Goal: Task Accomplishment & Management: Manage account settings

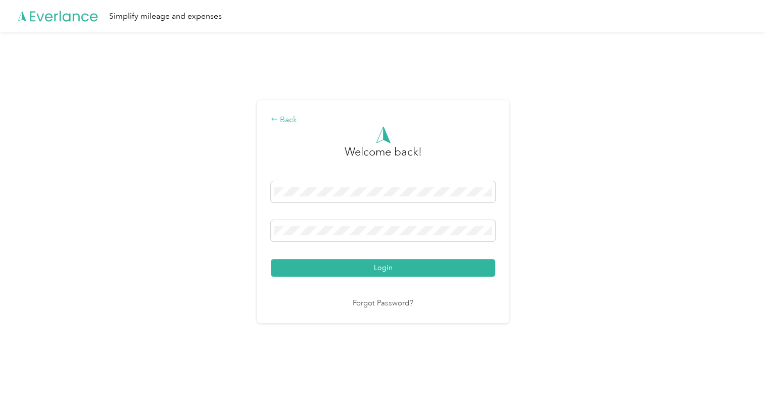
click at [281, 117] on div "Back" at bounding box center [383, 120] width 224 height 12
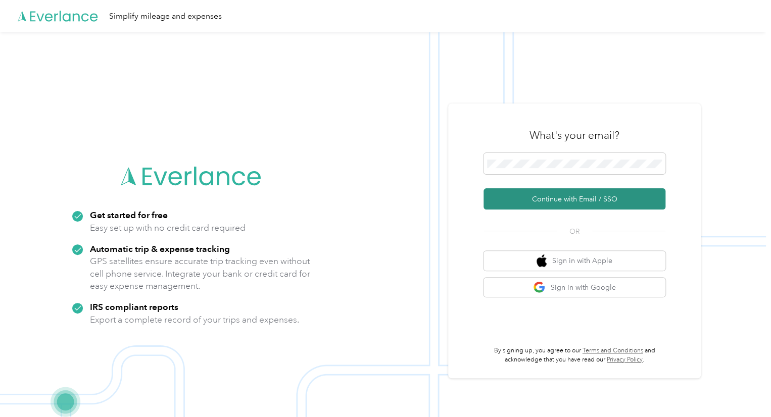
click at [586, 196] on button "Continue with Email / SSO" at bounding box center [574, 198] width 182 height 21
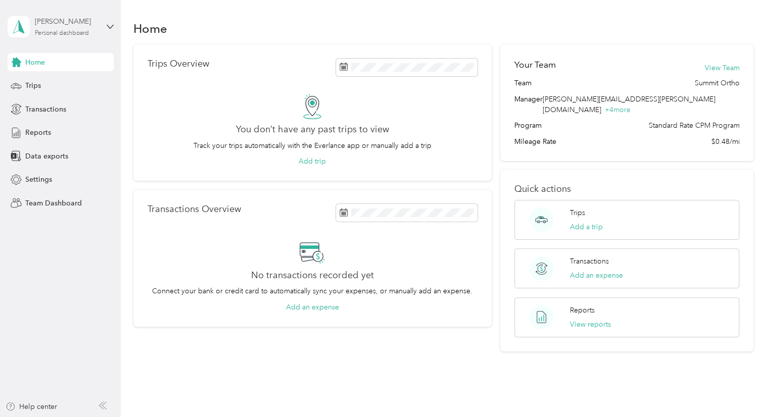
click at [79, 32] on div "Personal dashboard" at bounding box center [62, 33] width 54 height 6
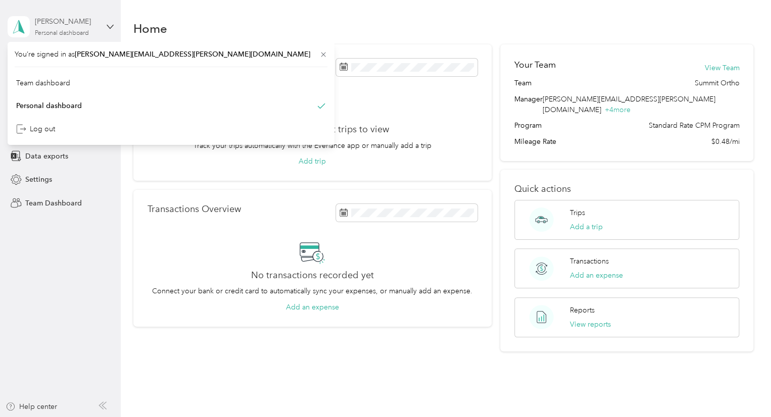
click at [79, 32] on div "Personal dashboard" at bounding box center [62, 33] width 54 height 6
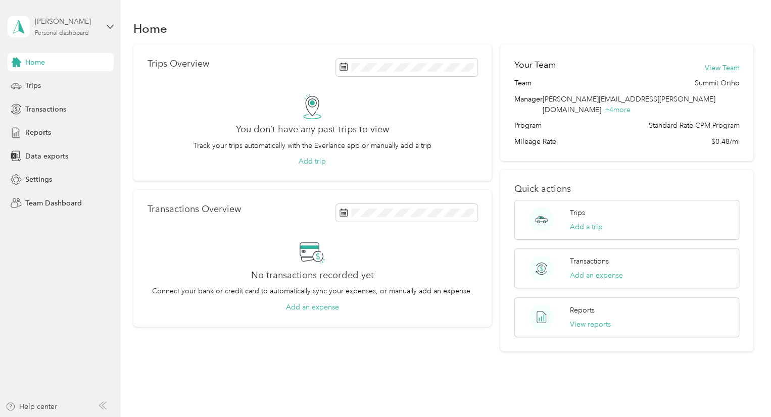
click at [82, 31] on div "Personal dashboard" at bounding box center [62, 33] width 54 height 6
click at [100, 100] on div "Personal dashboard" at bounding box center [171, 103] width 313 height 18
click at [84, 29] on div "John Jeffers Personal dashboard" at bounding box center [66, 26] width 63 height 20
click at [101, 89] on div "Team dashboard Personal dashboard Log out" at bounding box center [171, 106] width 313 height 64
click at [95, 29] on div "John Jeffers Personal dashboard" at bounding box center [66, 26] width 63 height 20
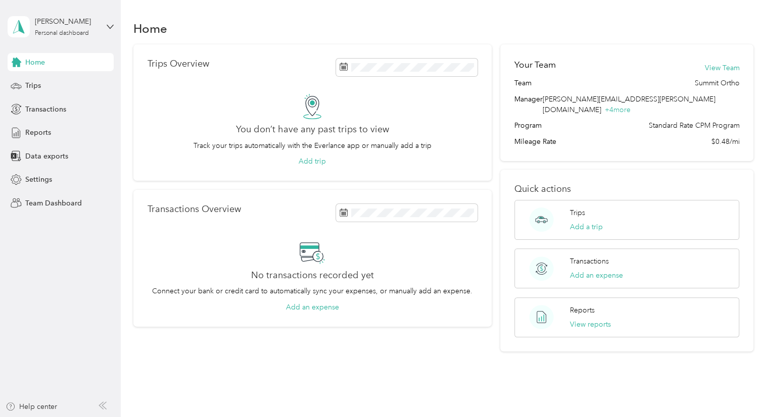
click at [89, 88] on div "Team dashboard Personal dashboard Log out" at bounding box center [171, 104] width 313 height 64
click at [77, 35] on div "Personal dashboard" at bounding box center [62, 33] width 54 height 6
click at [105, 85] on div "Team dashboard" at bounding box center [171, 83] width 313 height 18
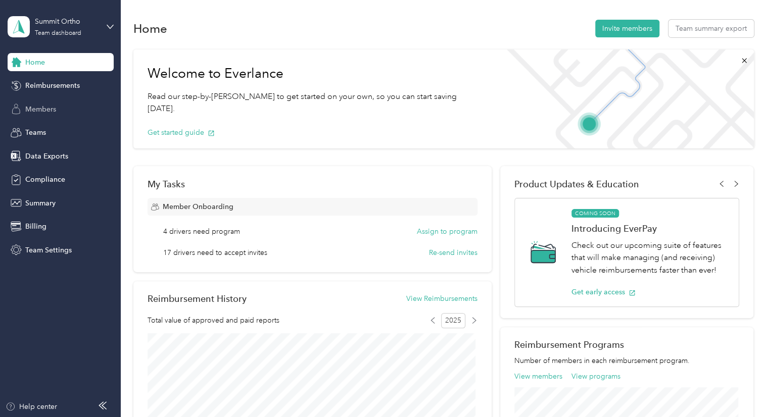
click at [59, 105] on div "Members" at bounding box center [61, 109] width 106 height 18
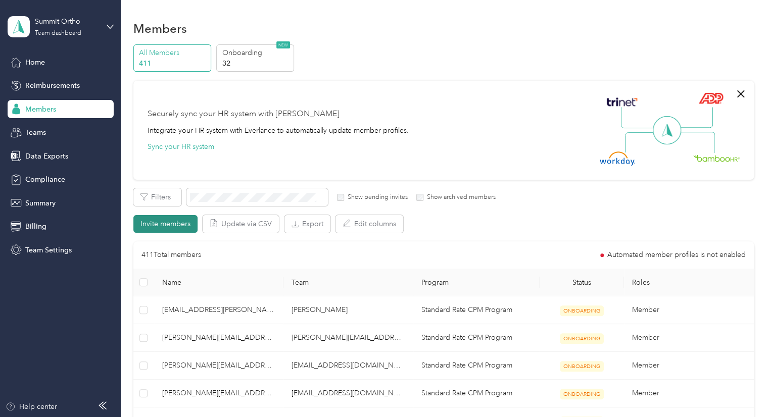
click at [181, 221] on button "Invite members" at bounding box center [165, 224] width 64 height 18
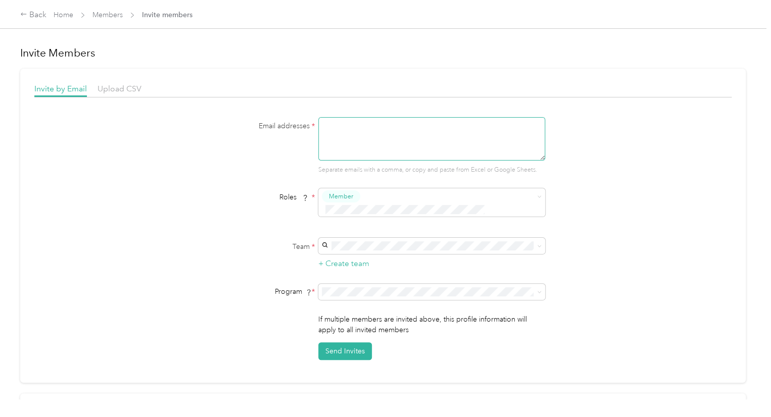
click at [361, 136] on textarea at bounding box center [431, 138] width 227 height 43
paste textarea "james.watson@summit-ortho.com"
click at [383, 252] on div "shelly.hardwick@summit-ortho.com Shelly Hardwick" at bounding box center [430, 262] width 213 height 34
click at [348, 343] on button "Send Invites" at bounding box center [345, 352] width 54 height 18
click at [391, 142] on textarea "james.watson@summit-ortho.com" at bounding box center [431, 138] width 227 height 43
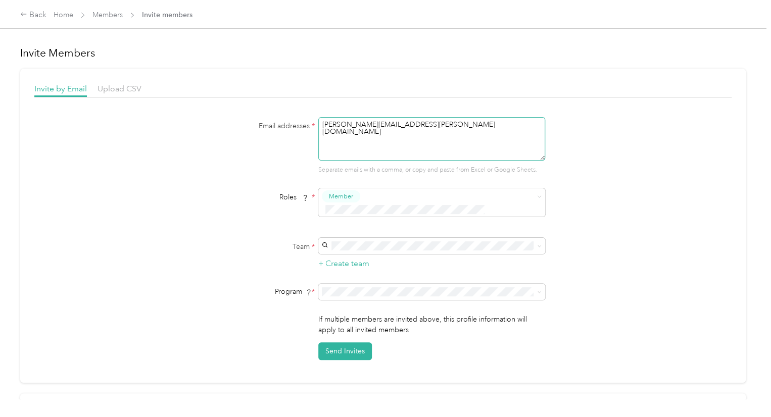
paste textarea "terriana.lumpkins"
type textarea "terriana.lumpkins@summit-ortho.com"
click at [408, 248] on span "jacob.lubbe@summit-ortho.com" at bounding box center [410, 255] width 173 height 19
click at [357, 343] on button "Send Invites" at bounding box center [345, 352] width 54 height 18
